Goal: Task Accomplishment & Management: Use online tool/utility

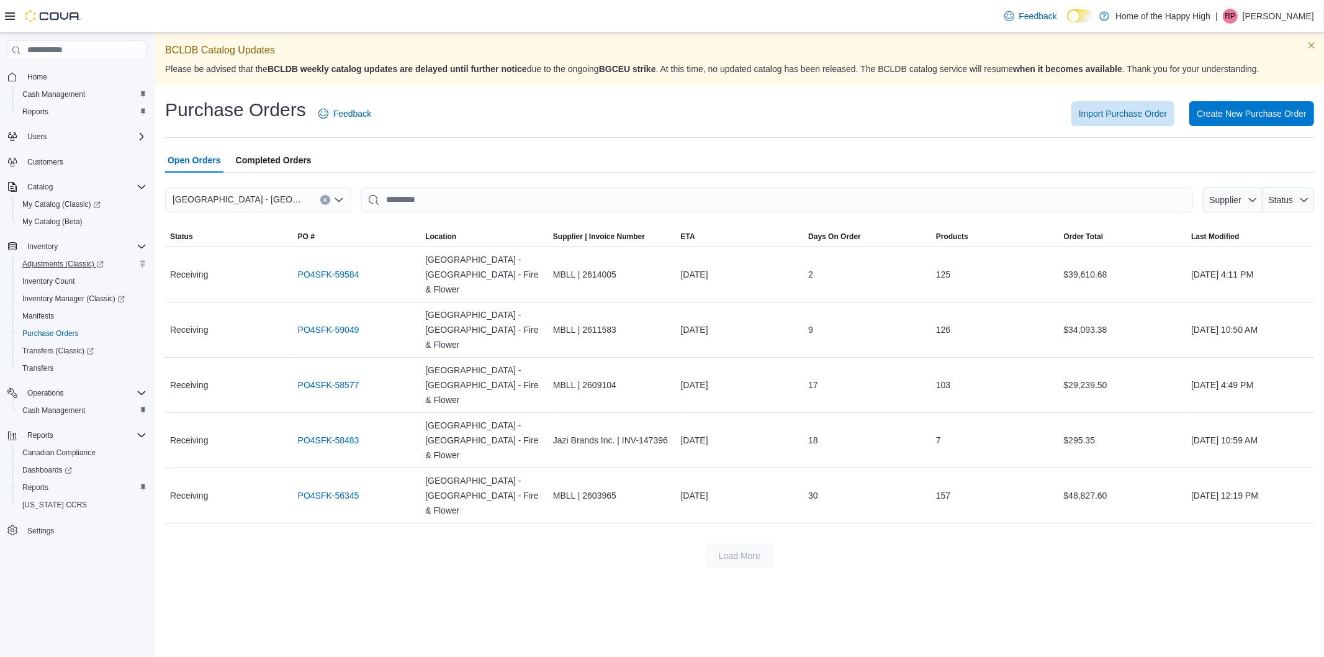
click at [38, 264] on span "Adjustments (Classic)" at bounding box center [62, 264] width 81 height 10
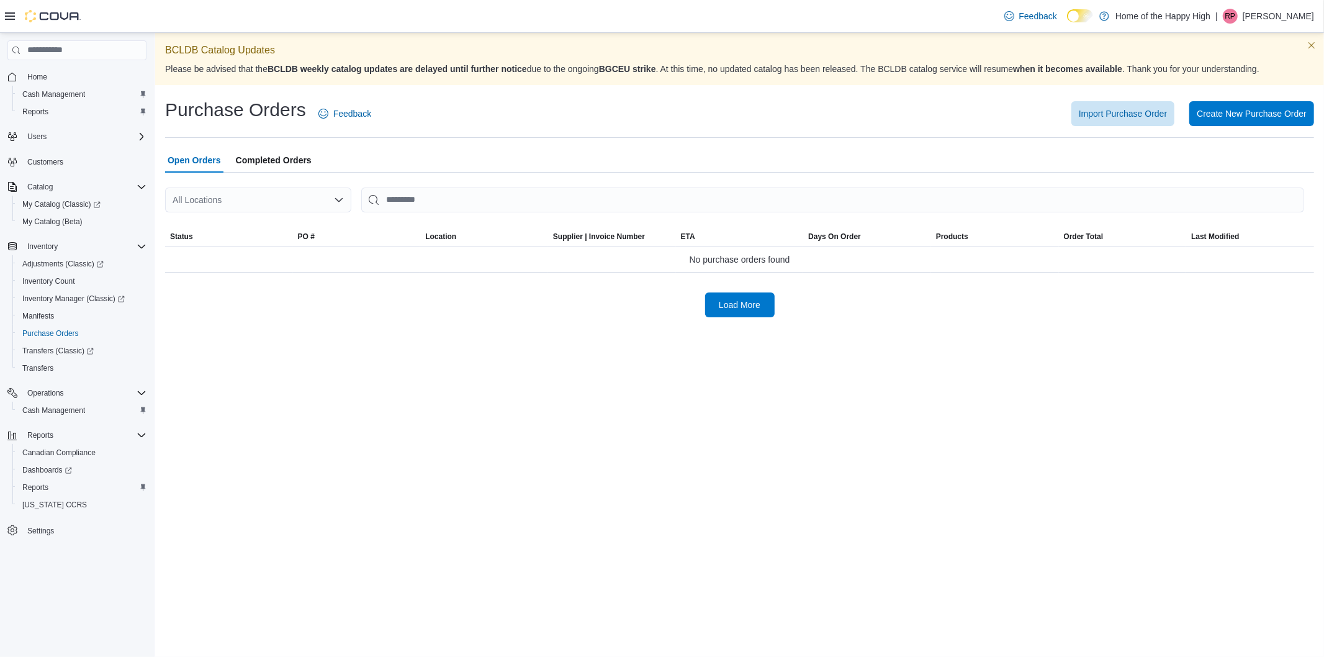
click at [197, 200] on div "All Locations" at bounding box center [258, 199] width 186 height 25
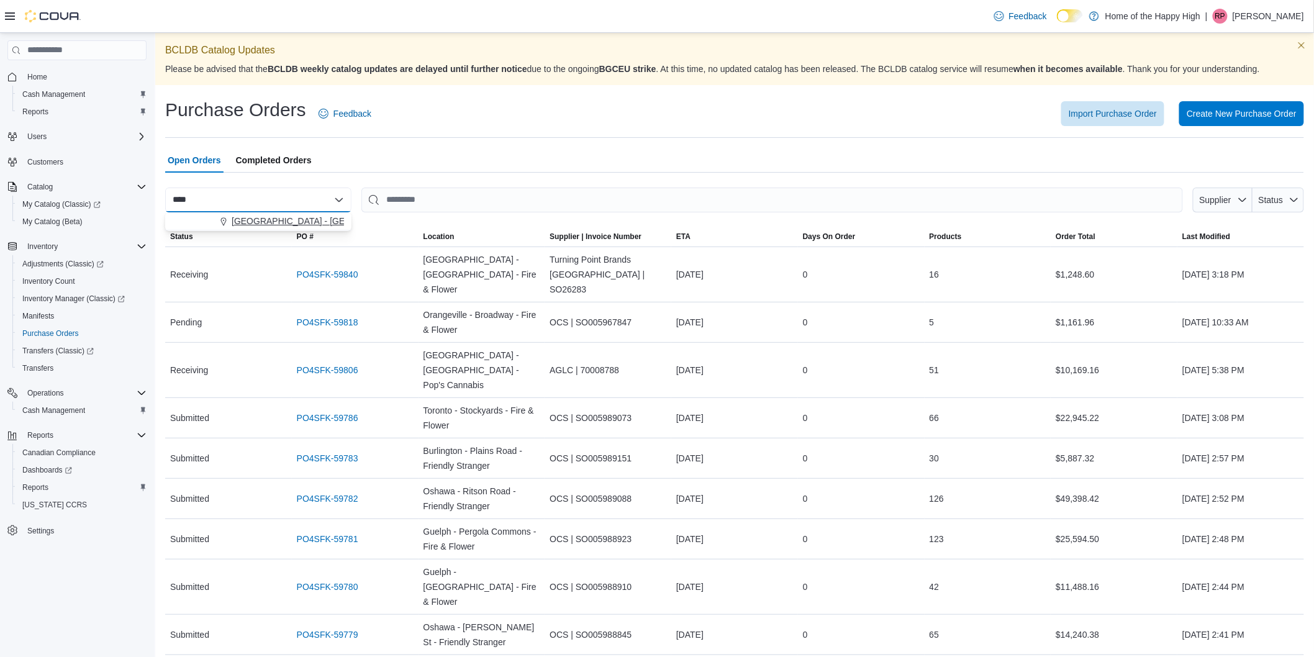
type input "****"
click at [259, 223] on span "[GEOGRAPHIC_DATA] - [GEOGRAPHIC_DATA] - Fire & Flower" at bounding box center [356, 221] width 248 height 12
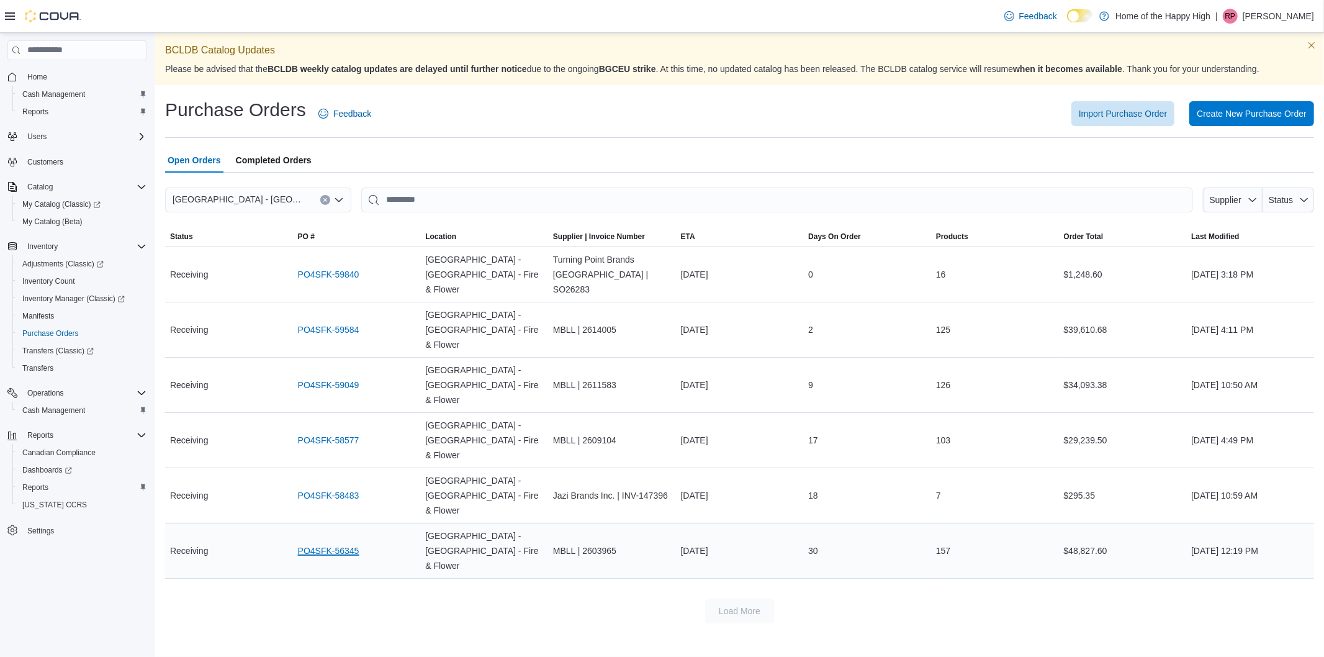
click at [333, 543] on link "PO4SFK-56345" at bounding box center [328, 550] width 61 height 15
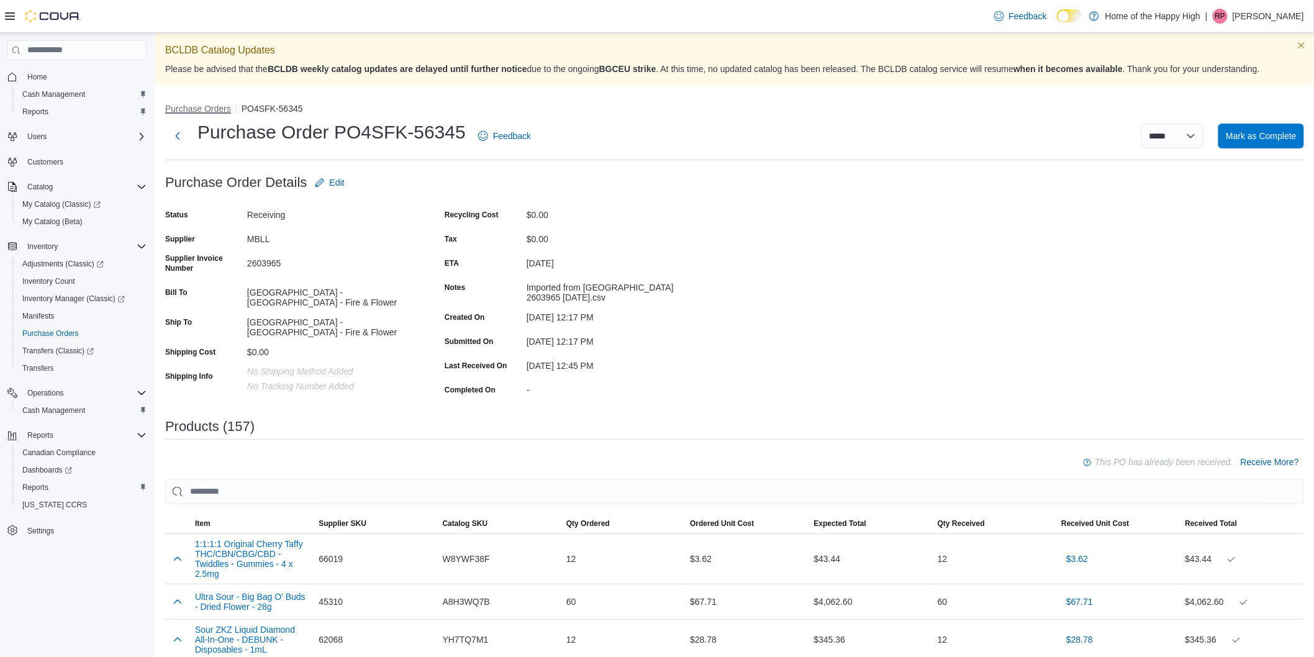
click at [195, 107] on button "Purchase Orders" at bounding box center [198, 109] width 66 height 10
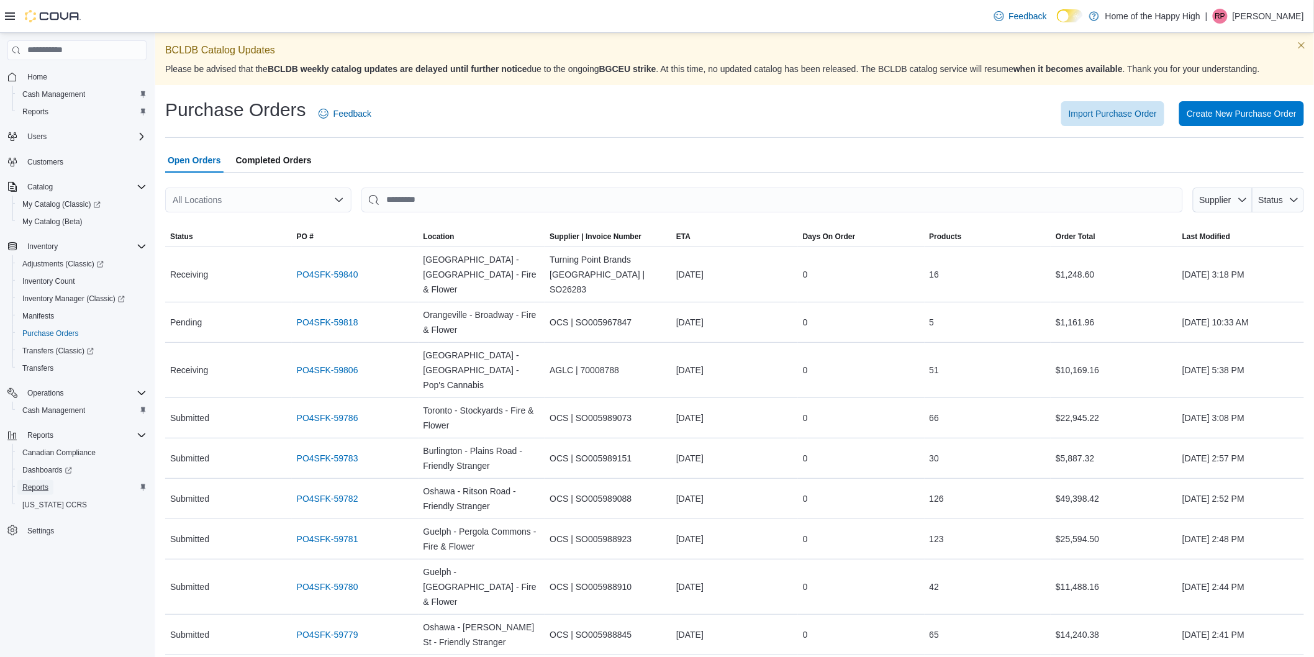
click at [25, 487] on span "Reports" at bounding box center [35, 487] width 26 height 10
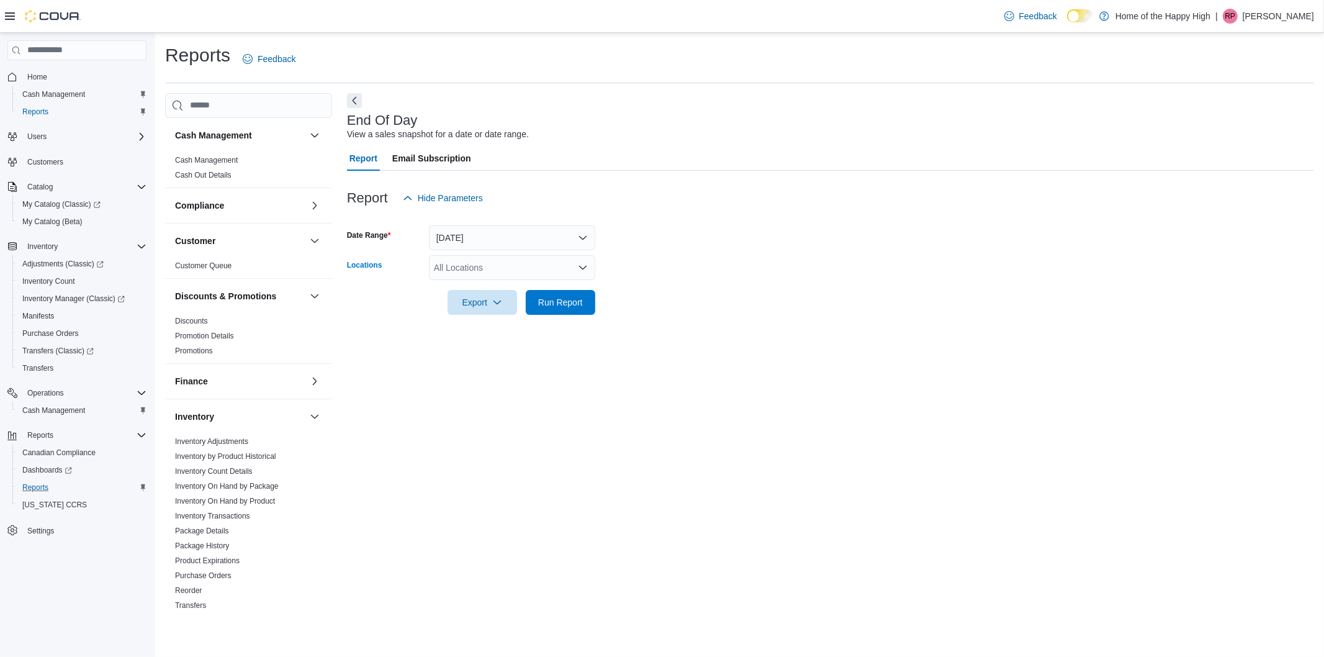
click at [459, 267] on div "All Locations" at bounding box center [512, 267] width 166 height 25
type input "****"
click at [495, 287] on span "[GEOGRAPHIC_DATA] - [GEOGRAPHIC_DATA] - Fire & Flower" at bounding box center [604, 288] width 248 height 12
click at [759, 294] on form "Date Range Today Locations Swan River - Main Street - Fire & Flower Export Run …" at bounding box center [830, 262] width 967 height 104
click at [574, 302] on span "Run Report" at bounding box center [560, 301] width 45 height 12
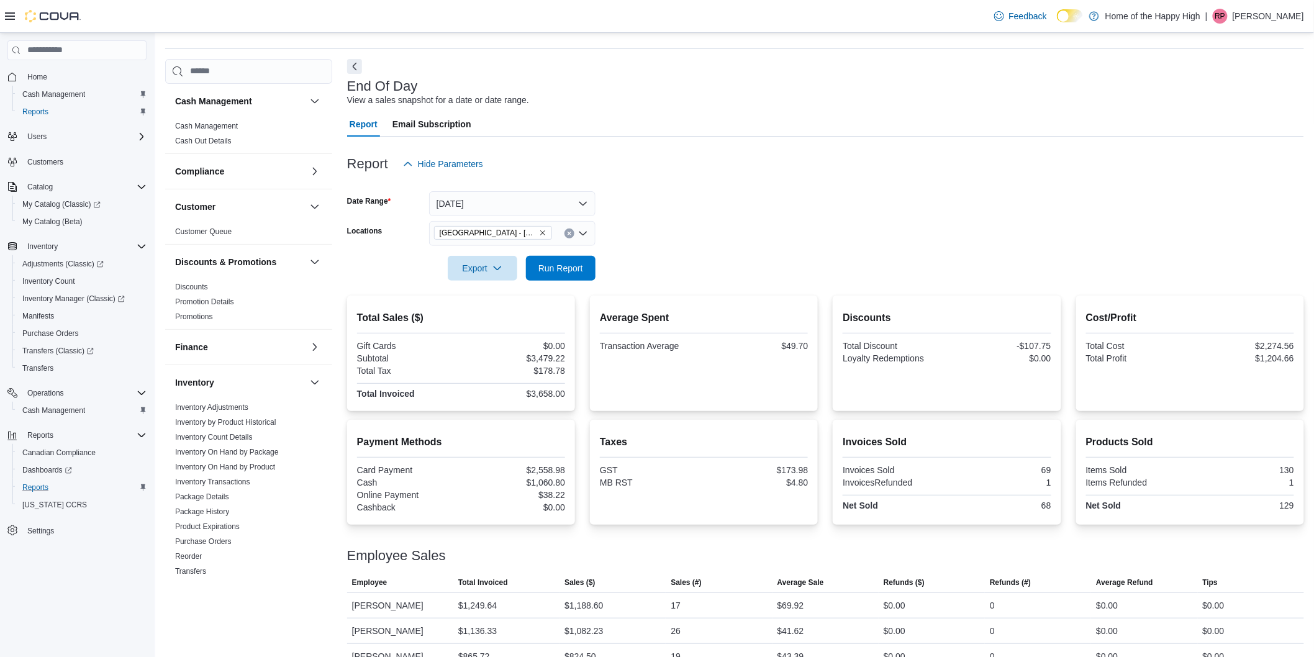
scroll to position [12, 0]
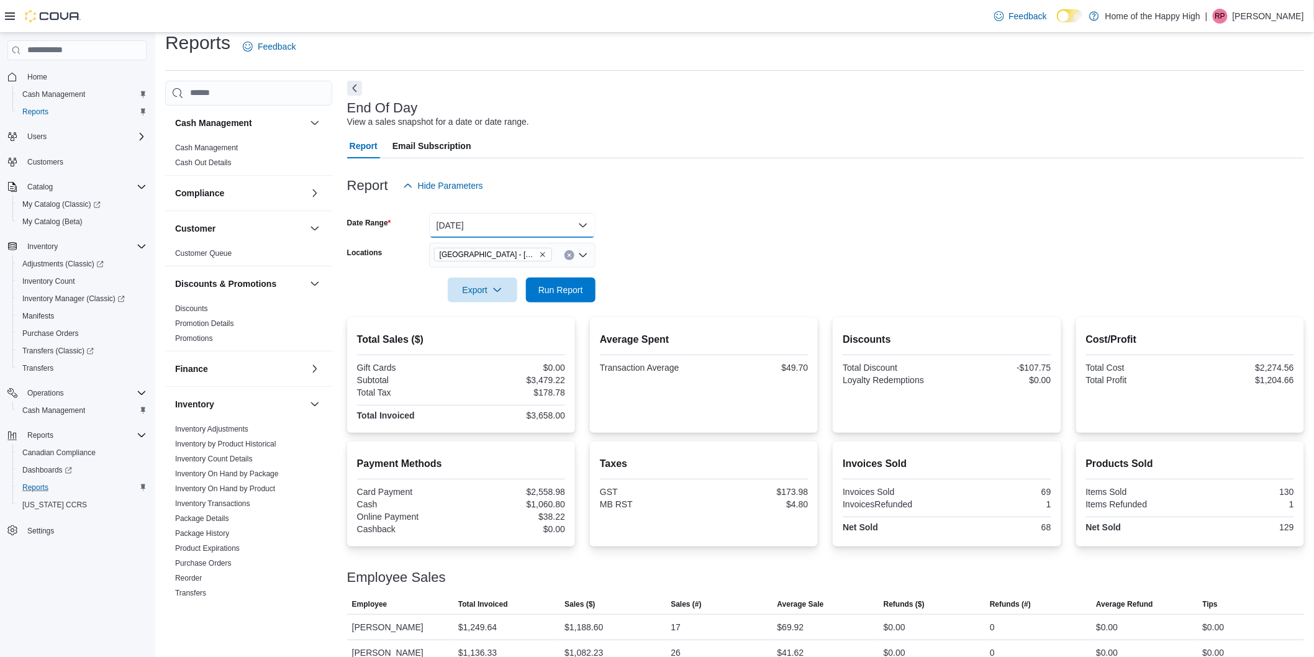
click at [476, 225] on button "Today" at bounding box center [512, 225] width 166 height 25
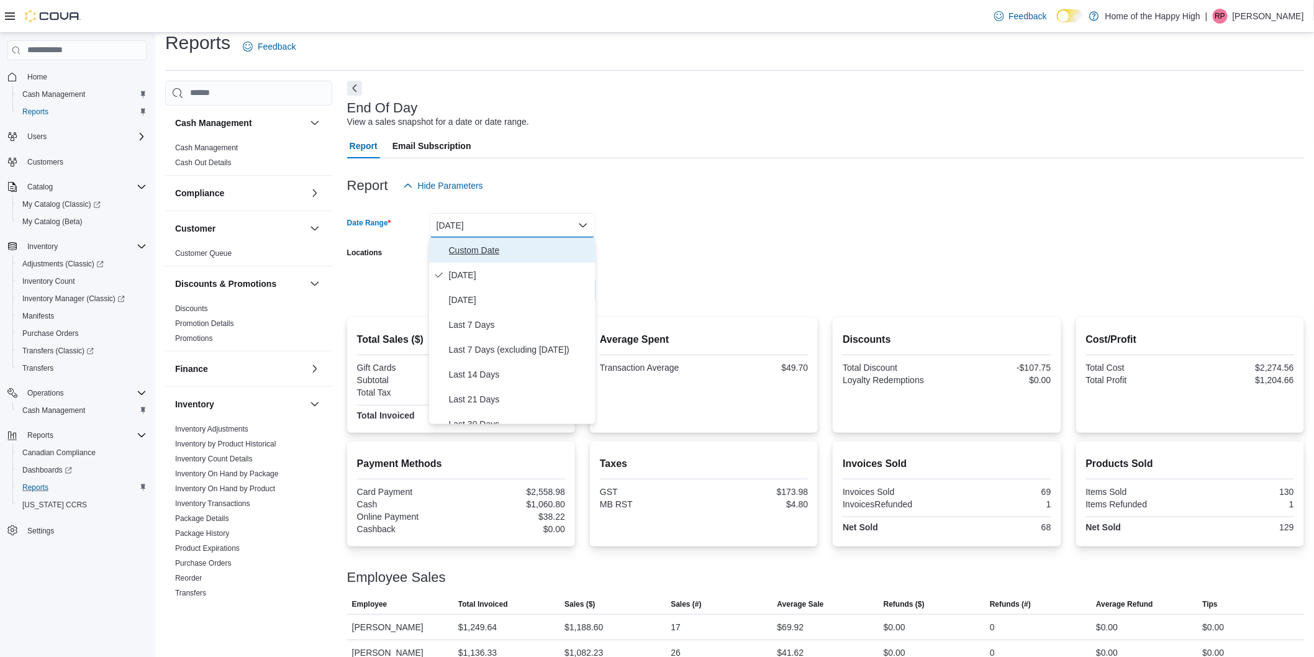
click at [478, 249] on span "Custom Date" at bounding box center [520, 250] width 142 height 15
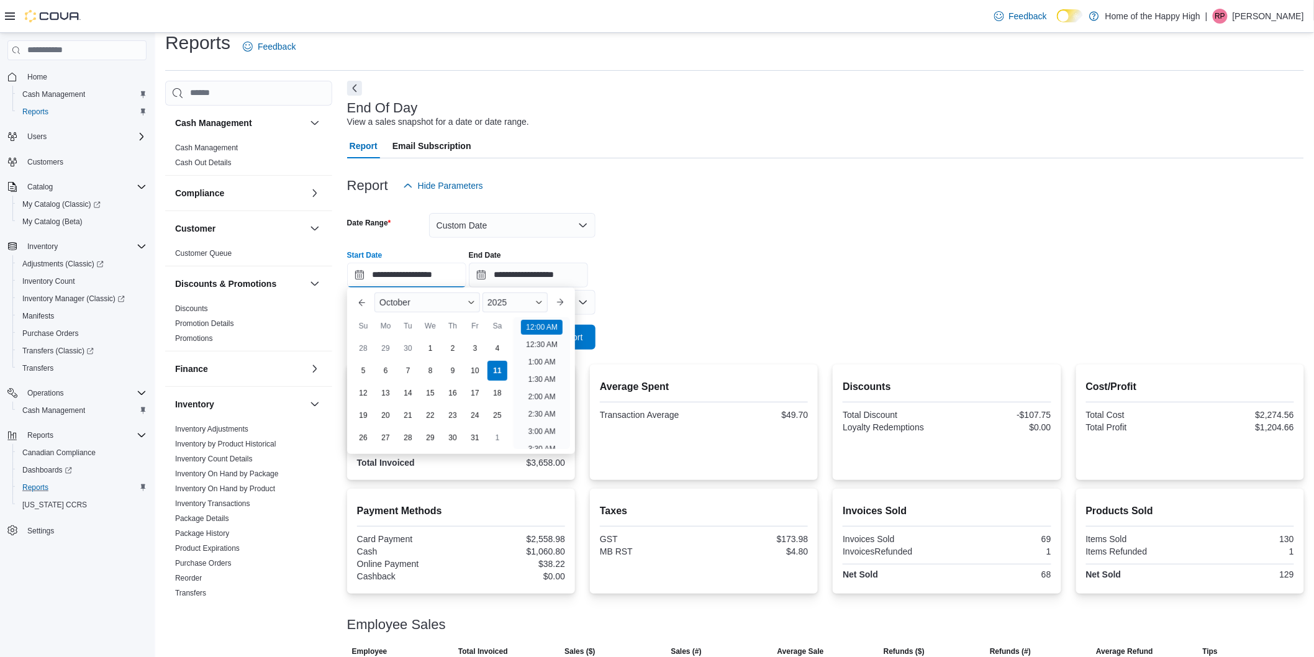
click at [377, 276] on input "**********" at bounding box center [406, 275] width 119 height 25
click at [376, 372] on div "6" at bounding box center [385, 370] width 22 height 22
type input "**********"
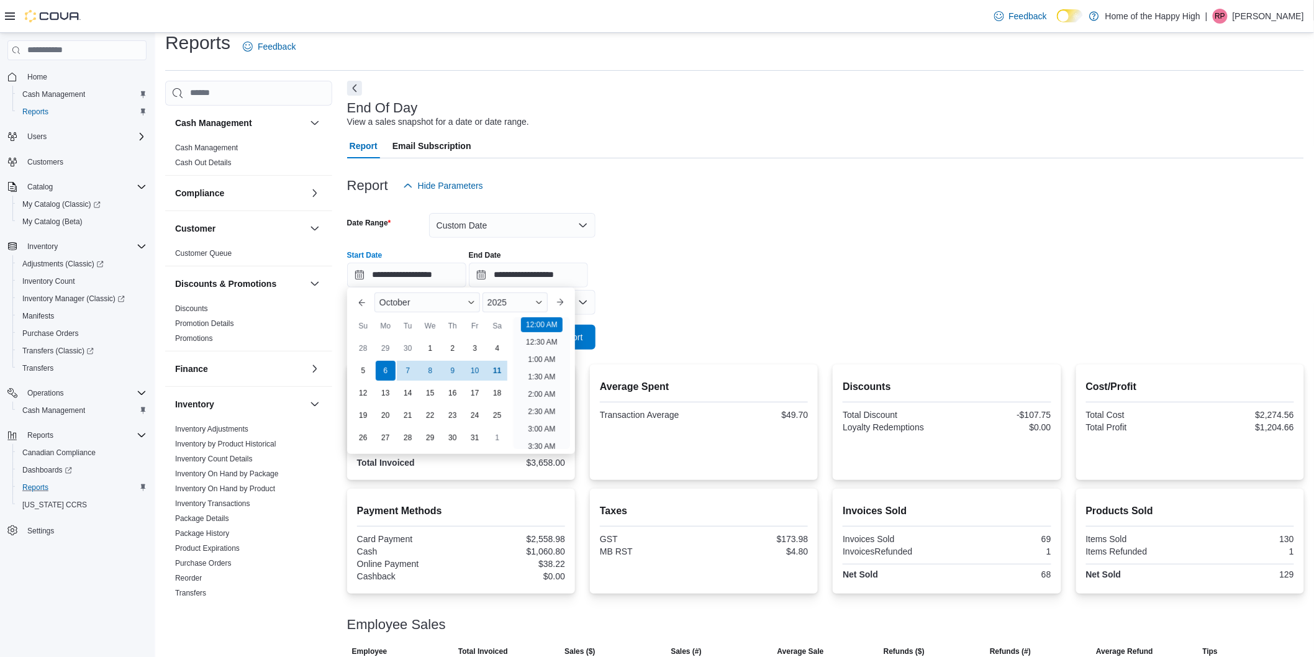
drag, startPoint x: 793, startPoint y: 259, endPoint x: 630, endPoint y: 308, distance: 170.3
click at [792, 259] on div "**********" at bounding box center [825, 263] width 957 height 47
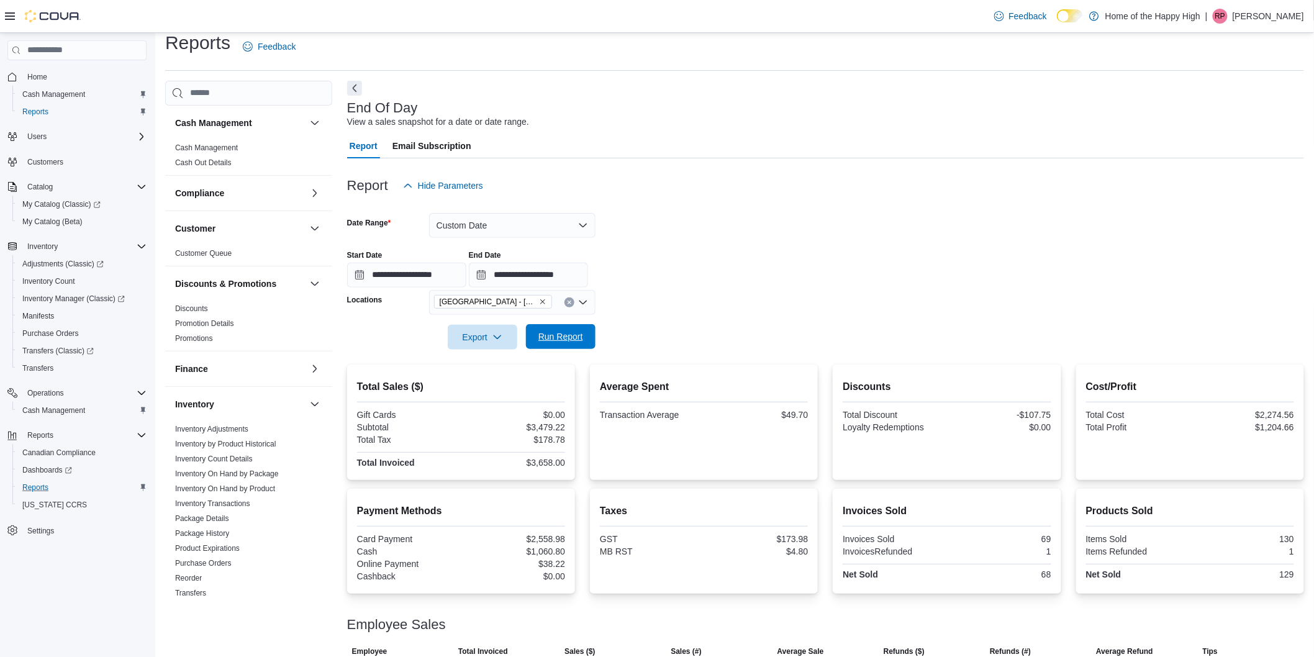
click at [564, 334] on span "Run Report" at bounding box center [560, 336] width 45 height 12
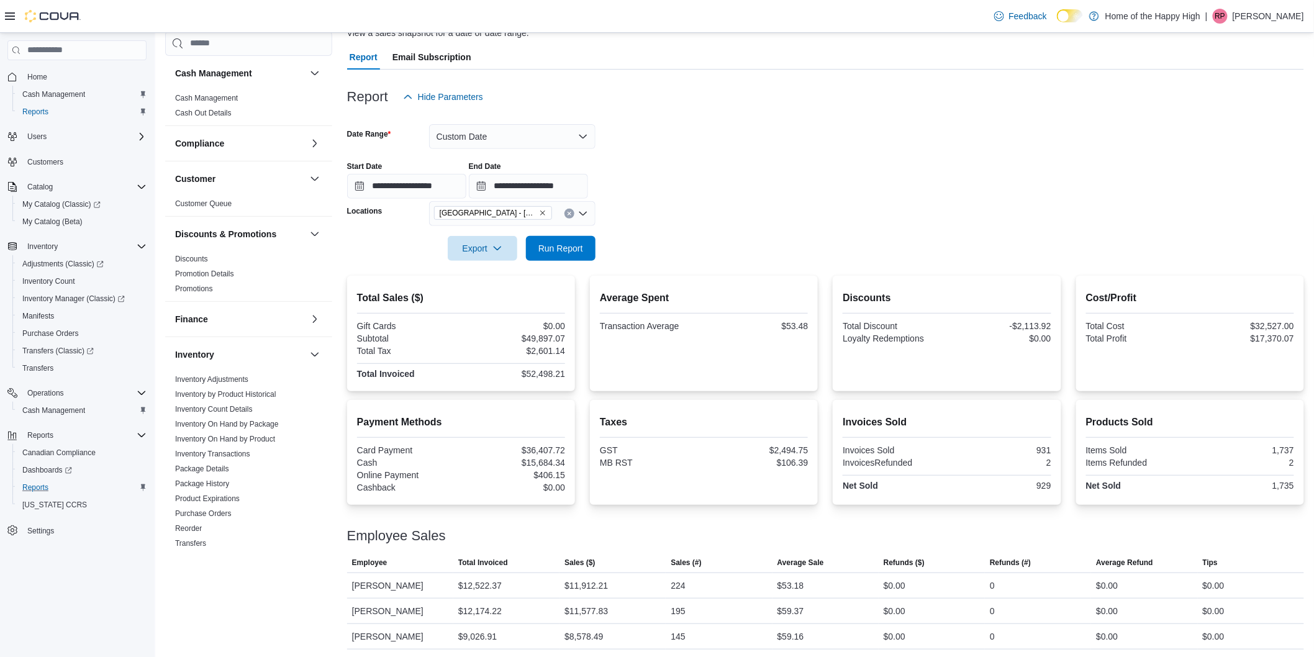
scroll to position [92, 0]
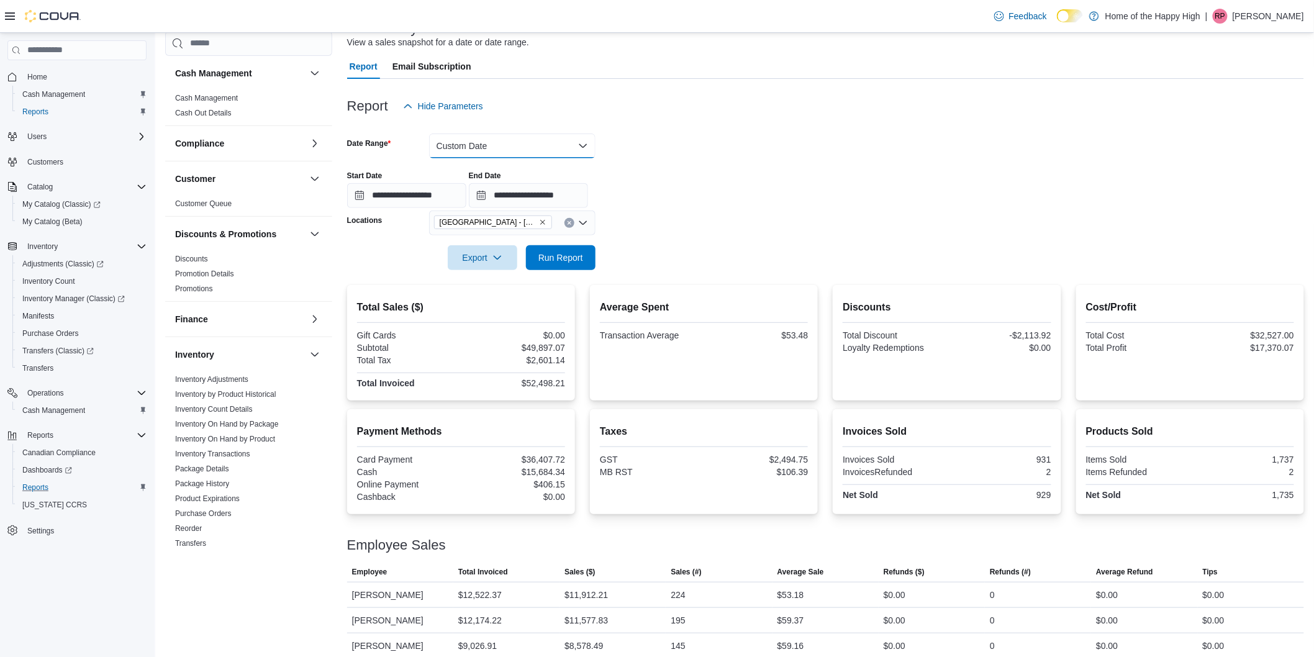
click at [495, 142] on button "Custom Date" at bounding box center [512, 145] width 166 height 25
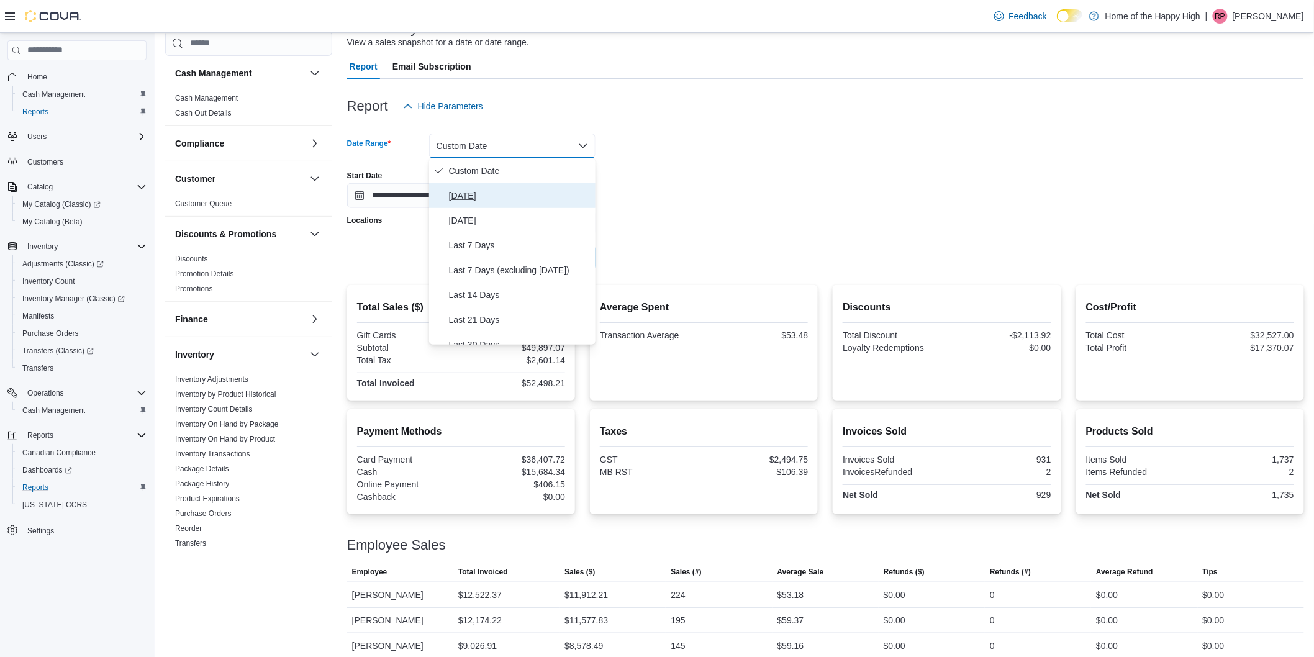
click at [468, 194] on span "Today" at bounding box center [520, 195] width 142 height 15
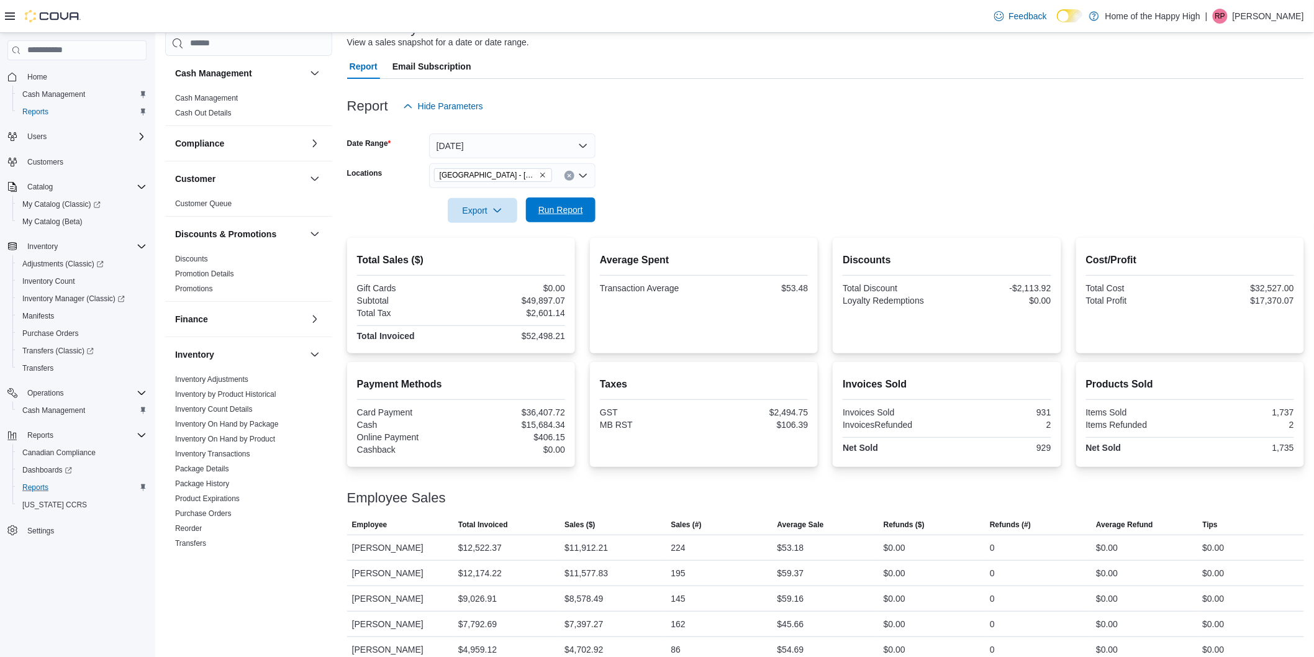
click at [548, 215] on span "Run Report" at bounding box center [560, 210] width 45 height 12
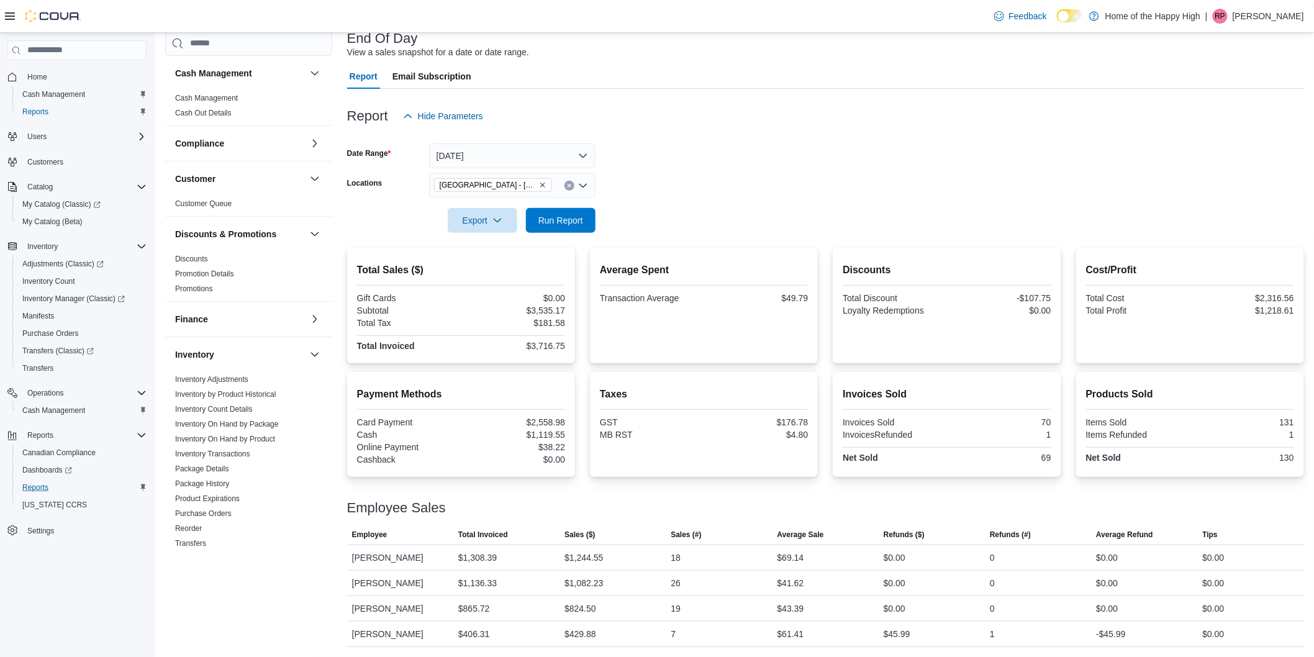
scroll to position [81, 0]
drag, startPoint x: 151, startPoint y: 355, endPoint x: 0, endPoint y: 406, distance: 159.2
click at [83, 354] on div "Home Cash Management Reports Users Customers Catalog My Catalog (Classic) My Ca…" at bounding box center [77, 348] width 154 height 631
drag, startPoint x: 574, startPoint y: 228, endPoint x: 685, endPoint y: 204, distance: 113.9
click at [580, 228] on span "Run Report" at bounding box center [560, 221] width 55 height 25
